Goal: Information Seeking & Learning: Learn about a topic

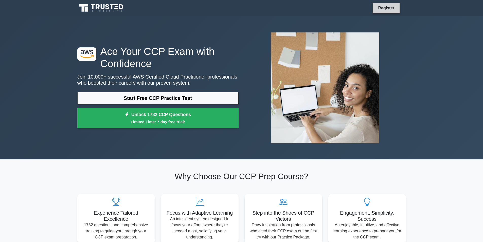
click at [389, 4] on li "Register" at bounding box center [386, 8] width 27 height 11
click at [391, 12] on li "Register" at bounding box center [386, 8] width 27 height 11
click at [385, 8] on link "Register" at bounding box center [386, 8] width 22 height 6
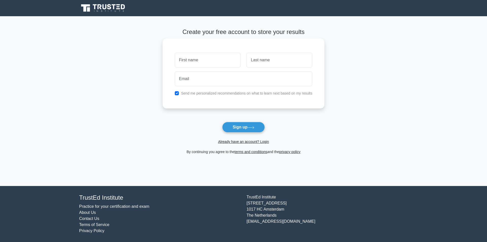
click at [216, 61] on input "text" at bounding box center [208, 60] width 66 height 15
type input "Nuwan"
click at [265, 64] on input "text" at bounding box center [280, 60] width 66 height 15
type input "Chamara"
click at [190, 79] on input "email" at bounding box center [244, 79] width 138 height 15
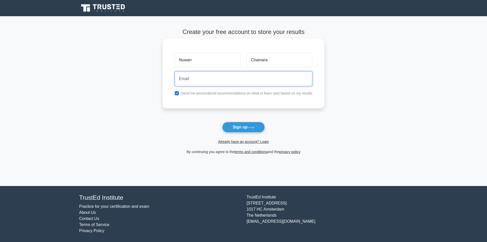
type input "nuwanchamp02@gmail.com"
click at [175, 94] on input "checkbox" at bounding box center [177, 93] width 4 height 4
checkbox input "false"
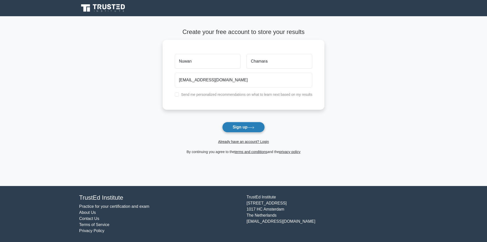
click at [249, 129] on button "Sign up" at bounding box center [243, 127] width 43 height 11
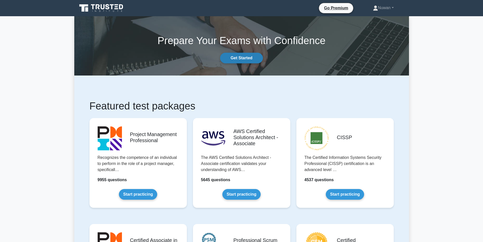
click at [230, 61] on link "Get Started" at bounding box center [241, 58] width 43 height 11
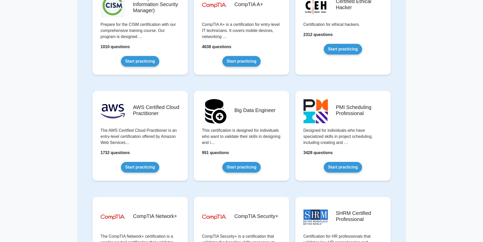
scroll to position [714, 0]
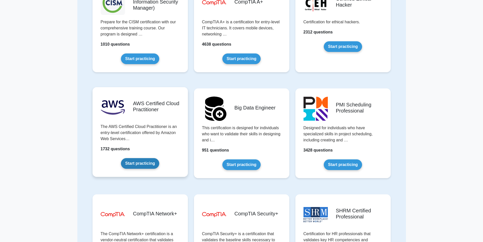
click at [145, 158] on link "Start practicing" at bounding box center [140, 163] width 38 height 11
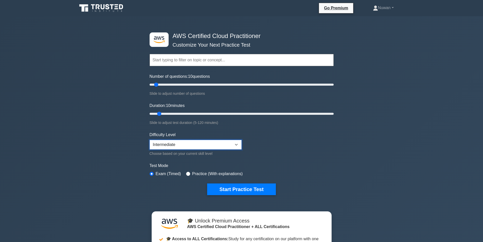
click at [173, 144] on select "Beginner Intermediate Expert" at bounding box center [196, 145] width 92 height 10
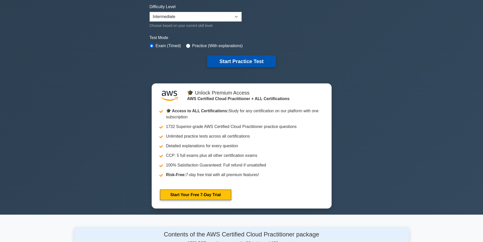
click at [230, 57] on button "Start Practice Test" at bounding box center [241, 62] width 68 height 12
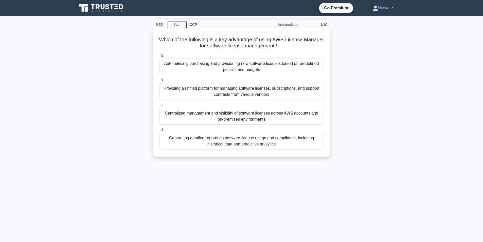
click at [294, 119] on div "Centralized management and visibility of software licenses across AWS accounts …" at bounding box center [242, 116] width 164 height 17
click at [160, 107] on input "c. Centralized management and visibility of software licenses across AWS accoun…" at bounding box center [160, 104] width 0 height 3
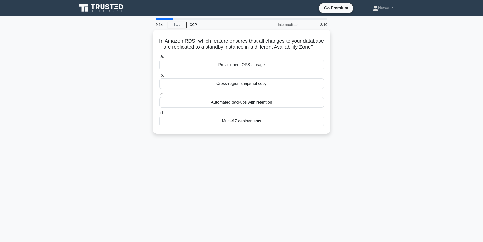
click at [294, 119] on div "Multi-AZ deployments" at bounding box center [242, 121] width 164 height 11
click at [160, 115] on input "d. Multi-AZ deployments" at bounding box center [160, 112] width 0 height 3
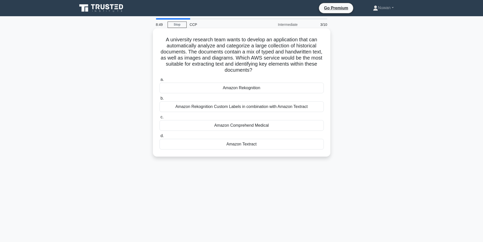
click at [278, 142] on div "Amazon Textract" at bounding box center [242, 144] width 164 height 11
click at [160, 138] on input "d. Amazon Textract" at bounding box center [160, 135] width 0 height 3
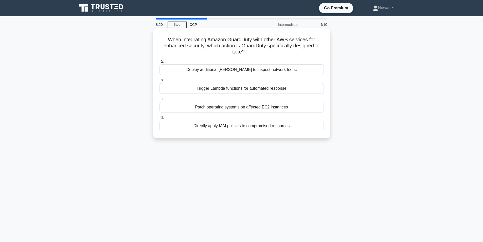
click at [275, 67] on div "Deploy additional [PERSON_NAME] to inspect network traffic" at bounding box center [242, 69] width 164 height 11
click at [160, 63] on input "a. Deploy additional ENIs to inspect network traffic" at bounding box center [160, 61] width 0 height 3
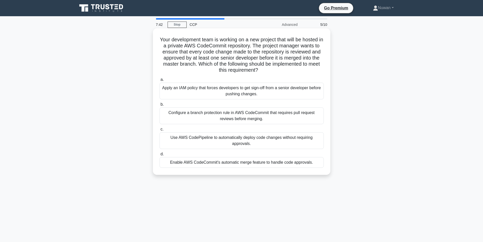
click at [287, 118] on div "Configure a branch protection rule in AWS CodeCommit that requires pull request…" at bounding box center [242, 116] width 164 height 17
click at [160, 106] on input "b. Configure a branch protection rule in AWS CodeCommit that requires pull requ…" at bounding box center [160, 104] width 0 height 3
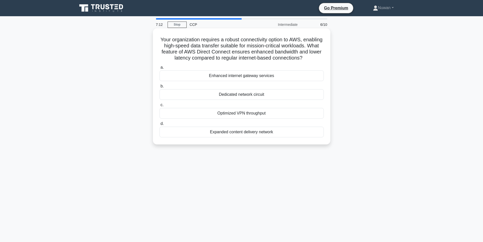
click at [282, 97] on div "Dedicated network circuit" at bounding box center [242, 94] width 164 height 11
click at [160, 88] on input "b. Dedicated network circuit" at bounding box center [160, 86] width 0 height 3
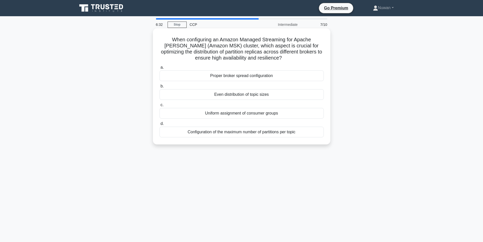
click at [263, 132] on div "Configuration of the maximum number of partitions per topic" at bounding box center [242, 132] width 164 height 11
click at [160, 126] on input "d. Configuration of the maximum number of partitions per topic" at bounding box center [160, 123] width 0 height 3
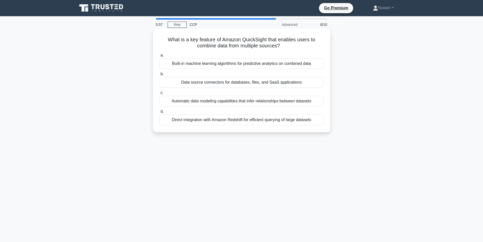
click at [254, 83] on div "Data source connectors for databases, files, and SaaS applications" at bounding box center [242, 82] width 164 height 11
click at [160, 76] on input "b. Data source connectors for databases, files, and SaaS applications" at bounding box center [160, 74] width 0 height 3
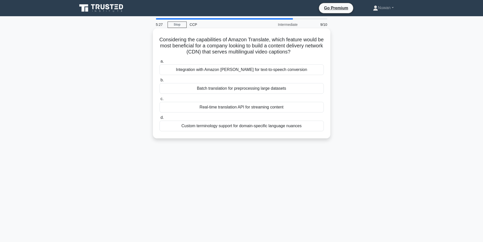
click at [301, 71] on div "Integration with Amazon [PERSON_NAME] for text-to-speech conversion" at bounding box center [242, 69] width 164 height 11
click at [160, 63] on input "a. Integration with Amazon Polly for text-to-speech conversion" at bounding box center [160, 61] width 0 height 3
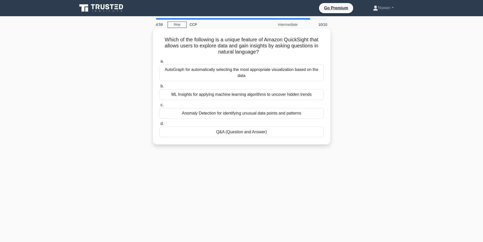
click at [276, 134] on div "Q&A (Question and Answer)" at bounding box center [242, 132] width 164 height 11
click at [160, 126] on input "d. Q&A (Question and Answer)" at bounding box center [160, 123] width 0 height 3
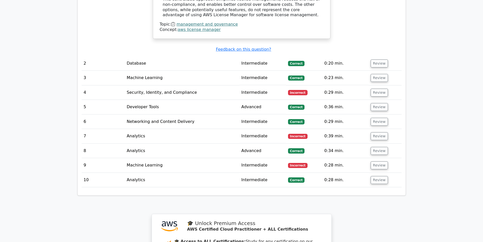
scroll to position [604, 0]
click at [374, 89] on button "Review" at bounding box center [379, 93] width 17 height 8
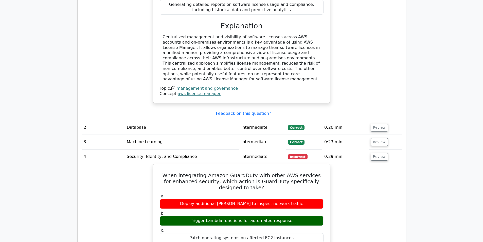
scroll to position [538, 0]
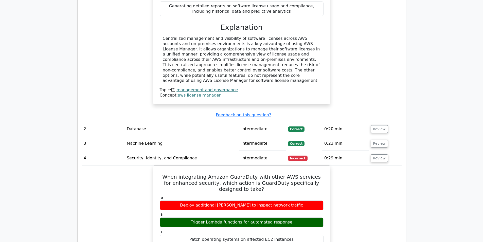
click at [353, 151] on td "0:29 min." at bounding box center [345, 158] width 46 height 14
click at [137, 153] on td "Security, Identity, and Compliance" at bounding box center [182, 158] width 115 height 14
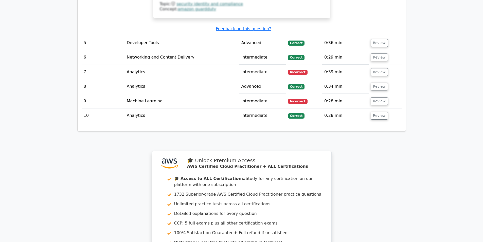
scroll to position [940, 0]
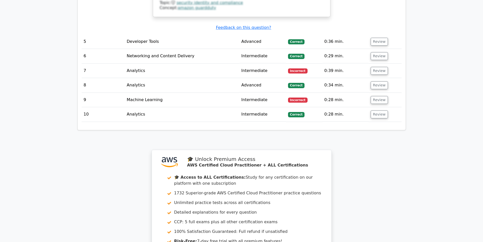
click at [352, 64] on td "0:39 min." at bounding box center [345, 71] width 46 height 14
click at [372, 67] on button "Review" at bounding box center [379, 71] width 17 height 8
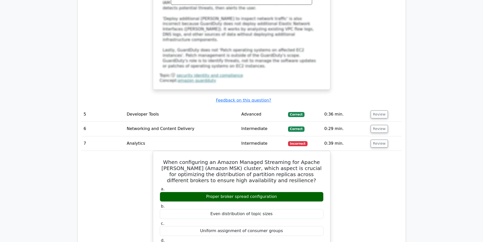
scroll to position [860, 0]
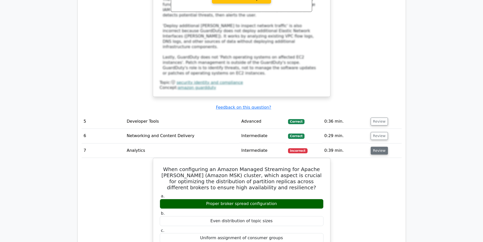
click at [378, 147] on button "Review" at bounding box center [379, 151] width 17 height 8
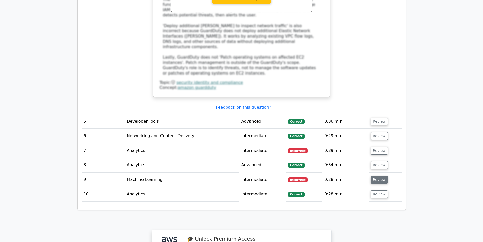
click at [380, 176] on button "Review" at bounding box center [379, 180] width 17 height 8
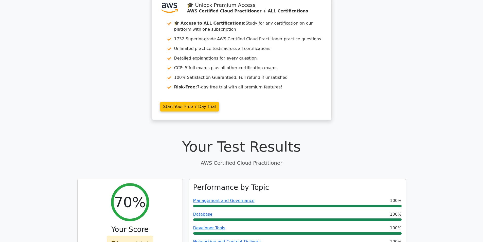
scroll to position [0, 0]
